Goal: Complete application form

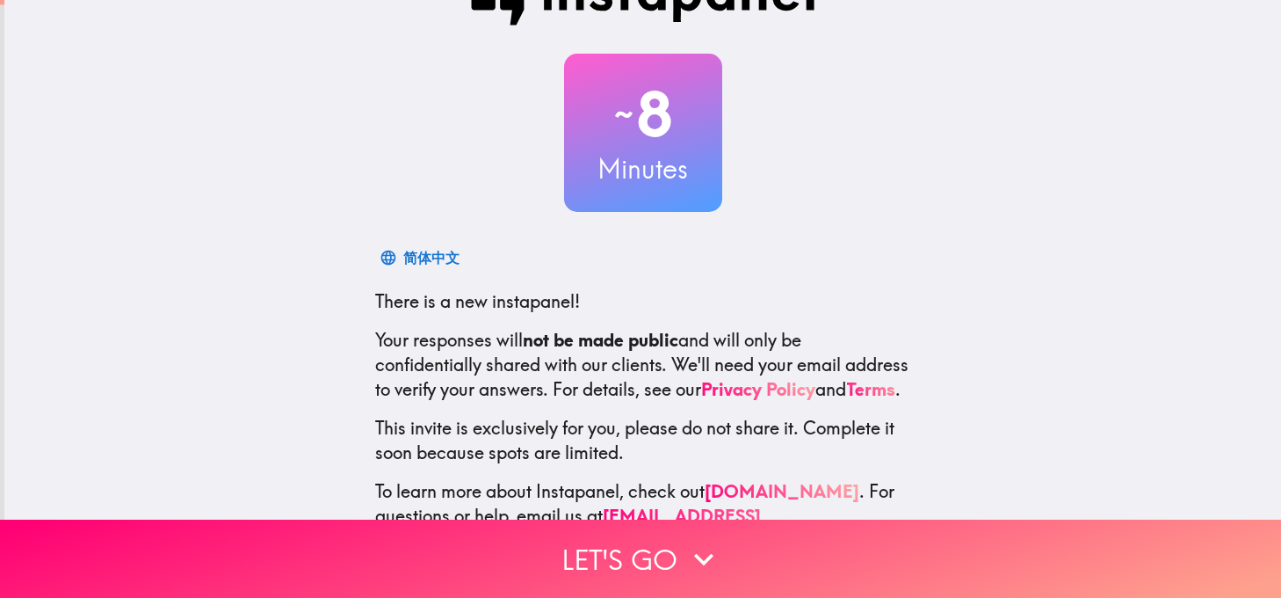
scroll to position [88, 0]
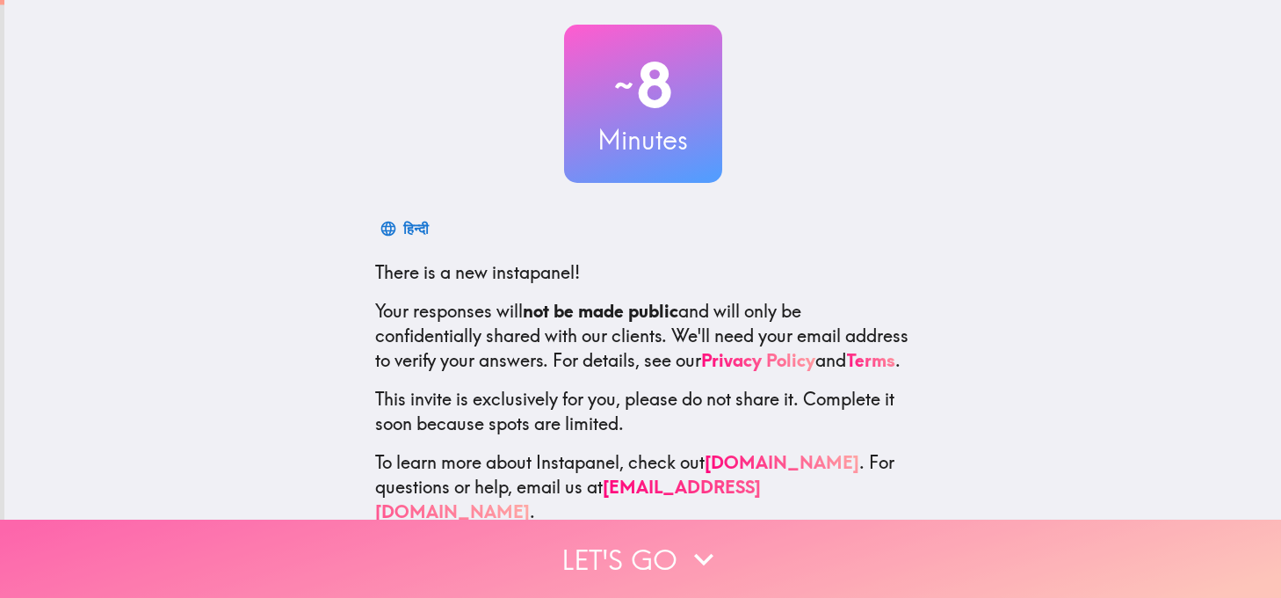
click at [634, 546] on button "Let's go" at bounding box center [640, 558] width 1281 height 78
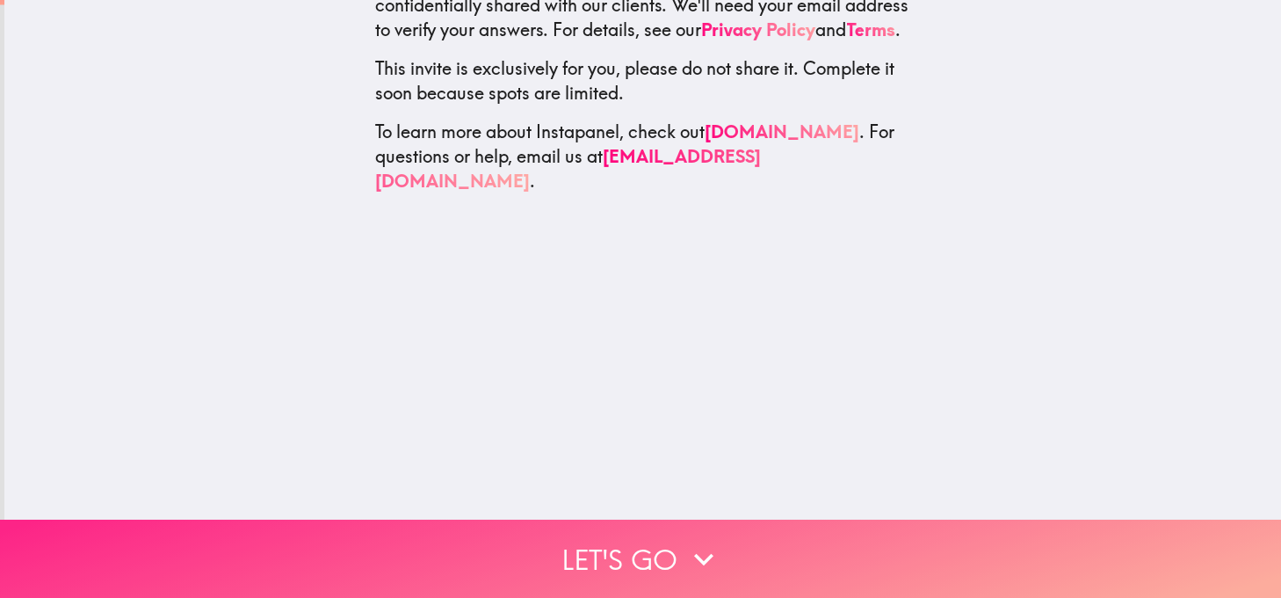
scroll to position [0, 0]
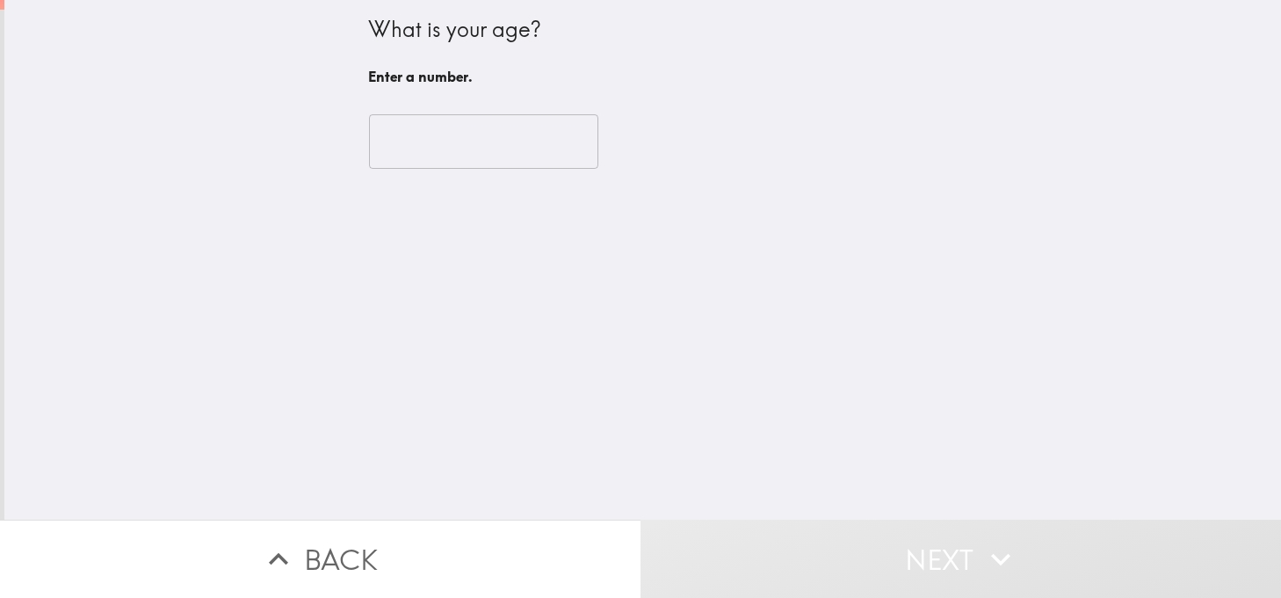
click at [381, 139] on input "number" at bounding box center [483, 141] width 229 height 54
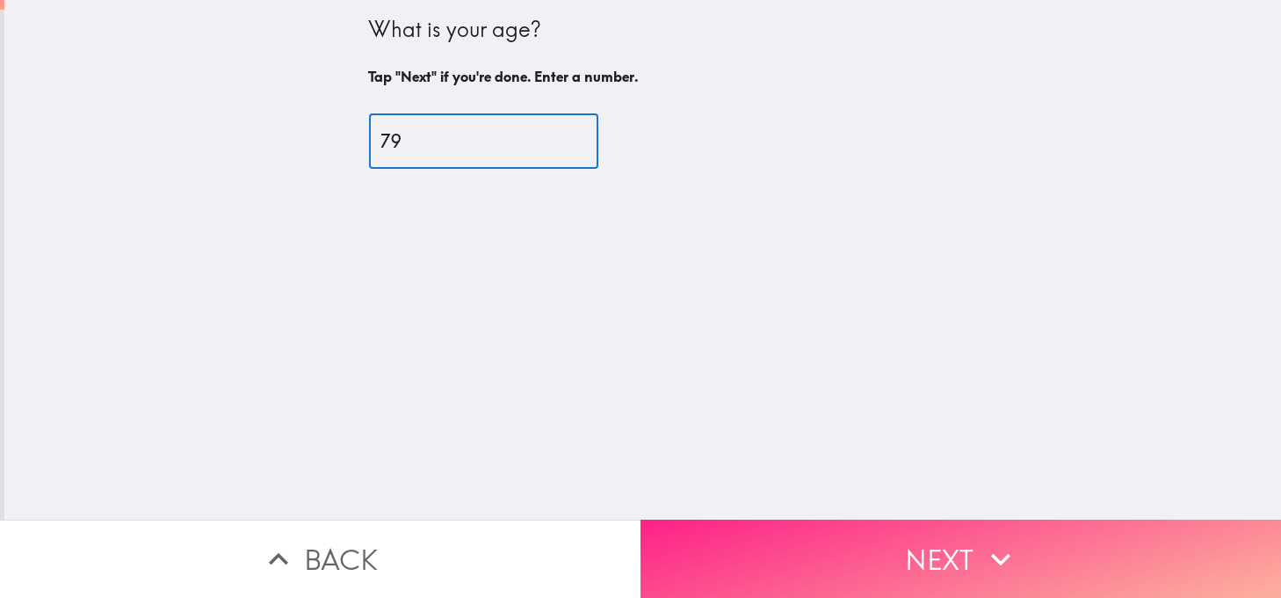
type input "79"
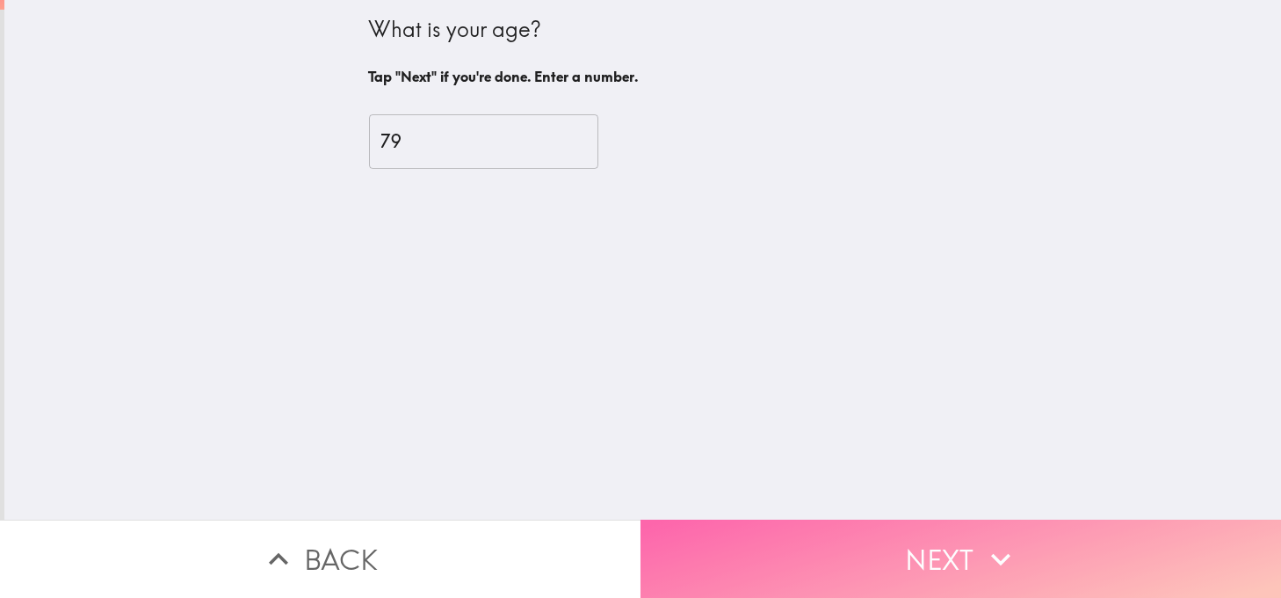
click at [900, 531] on button "Next" at bounding box center [961, 558] width 641 height 78
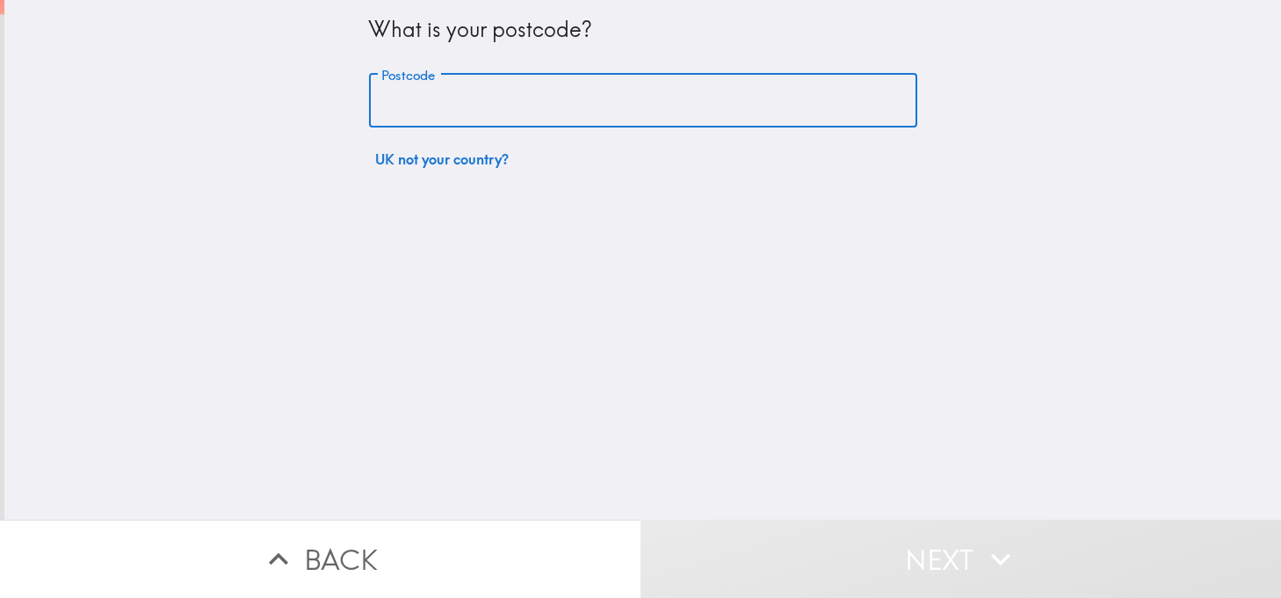
click at [418, 104] on input "Postcode" at bounding box center [643, 101] width 548 height 54
type input "CV21 3AE"
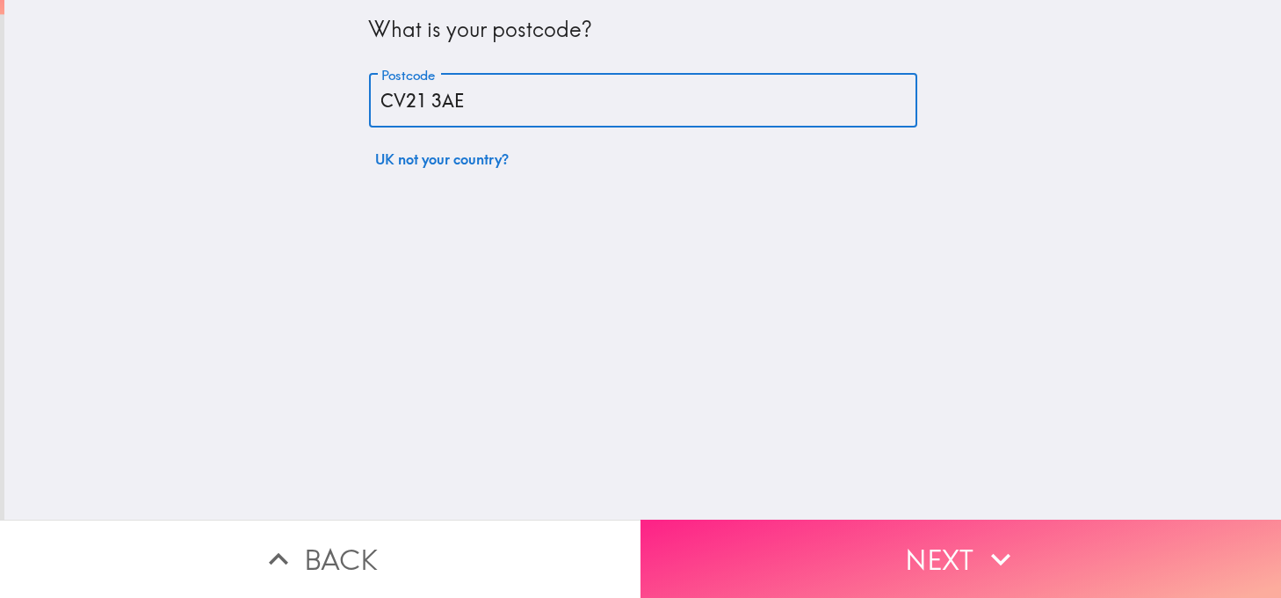
click at [960, 537] on button "Next" at bounding box center [961, 558] width 641 height 78
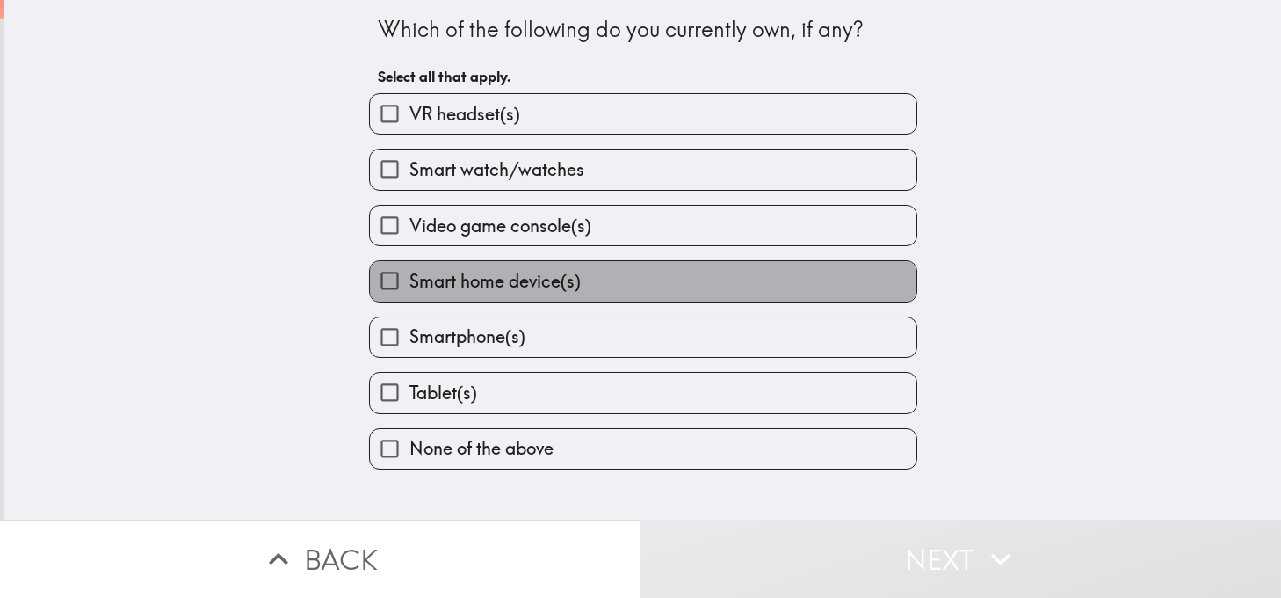
click at [498, 278] on span "Smart home device(s)" at bounding box center [494, 281] width 171 height 25
click at [409, 278] on input "Smart home device(s)" at bounding box center [390, 281] width 40 height 40
checkbox input "true"
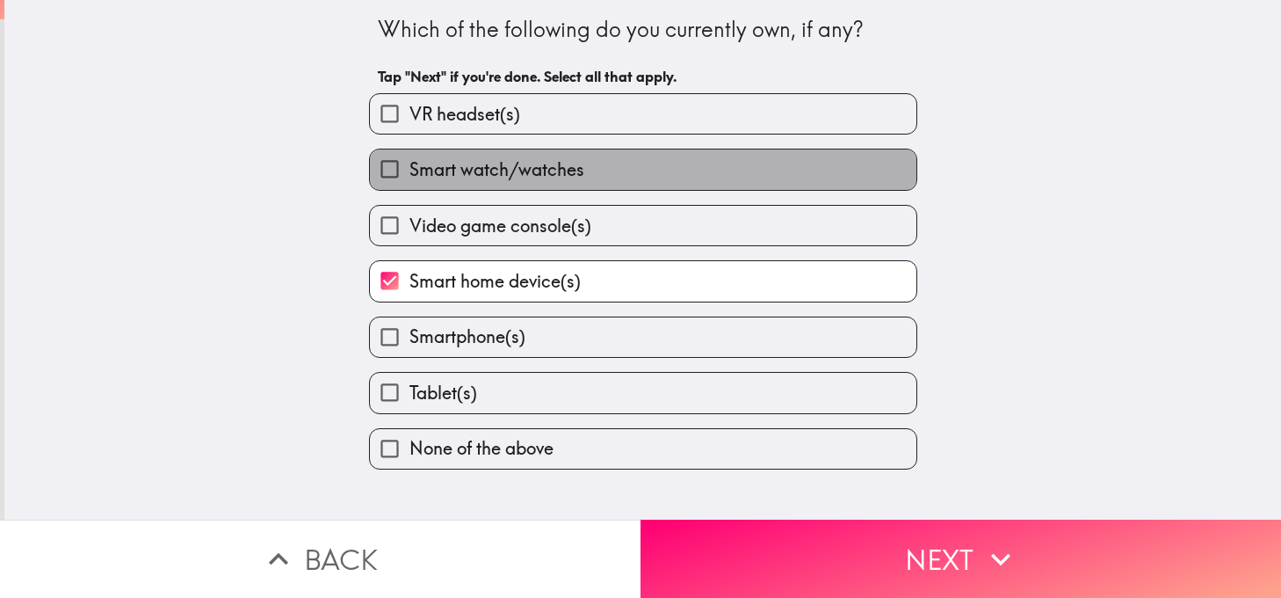
click at [487, 161] on span "Smart watch/watches" at bounding box center [496, 169] width 175 height 25
click at [409, 161] on input "Smart watch/watches" at bounding box center [390, 169] width 40 height 40
checkbox input "true"
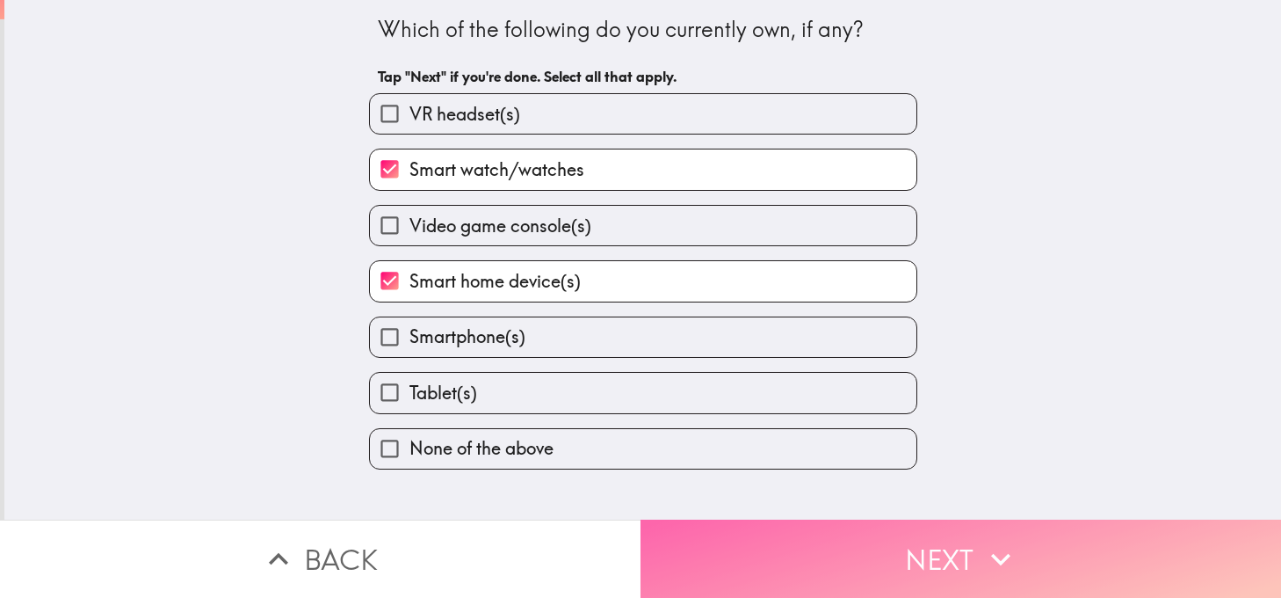
click at [933, 538] on button "Next" at bounding box center [961, 558] width 641 height 78
